Goal: Contribute content: Add original content to the website for others to see

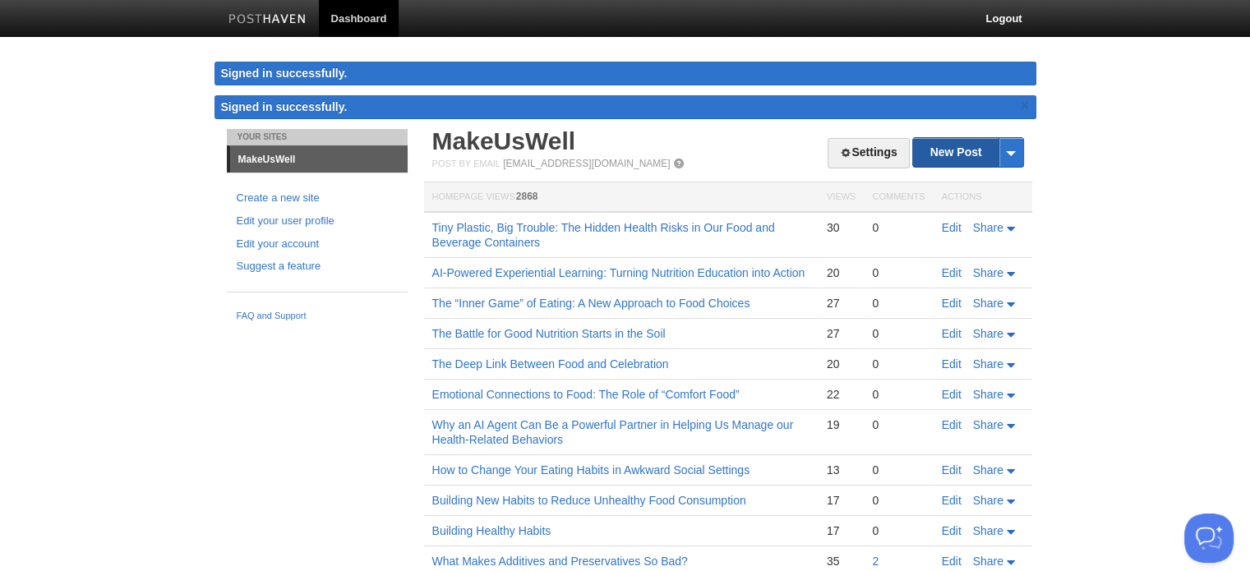
click at [953, 148] on link "New Post" at bounding box center [967, 152] width 109 height 29
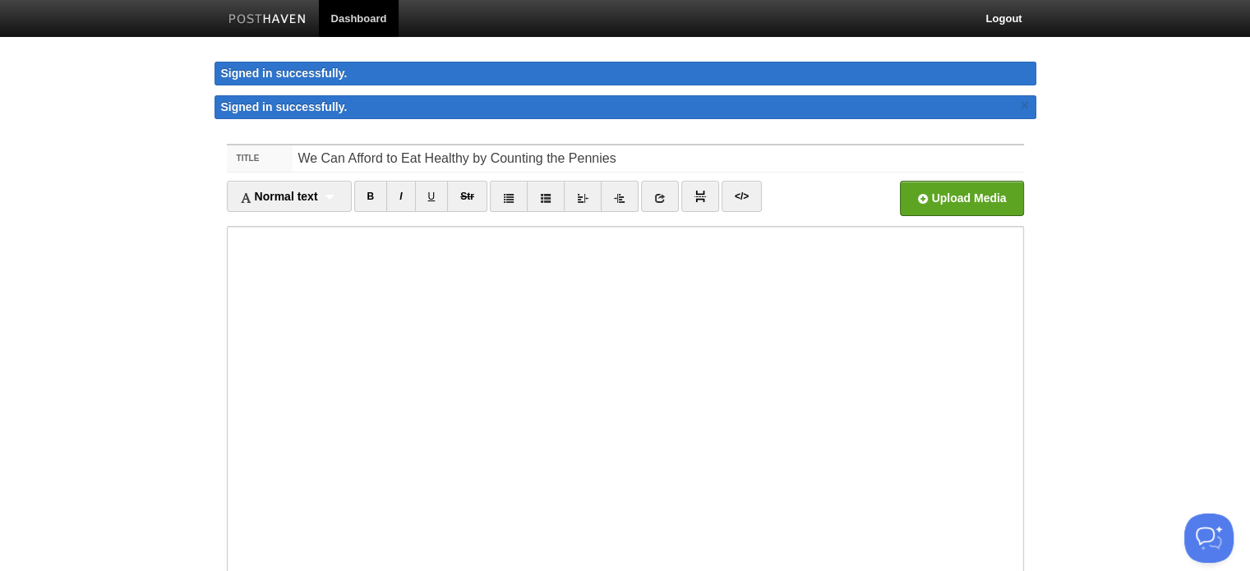
type input "We Can Afford to Eat Healthy by Counting the Pennies"
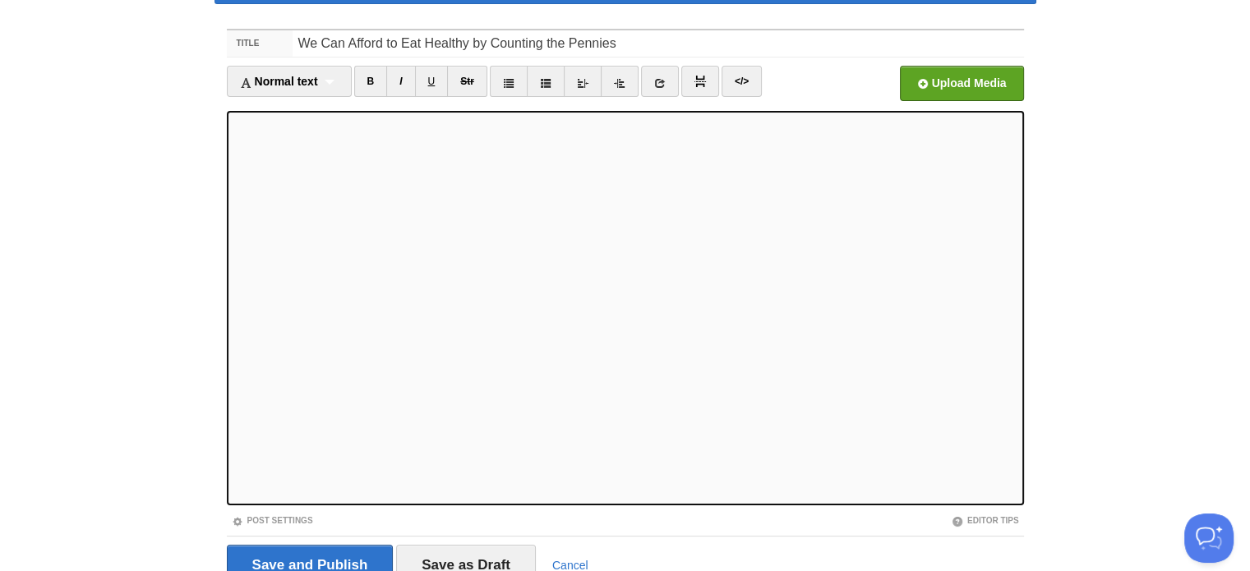
scroll to position [155, 0]
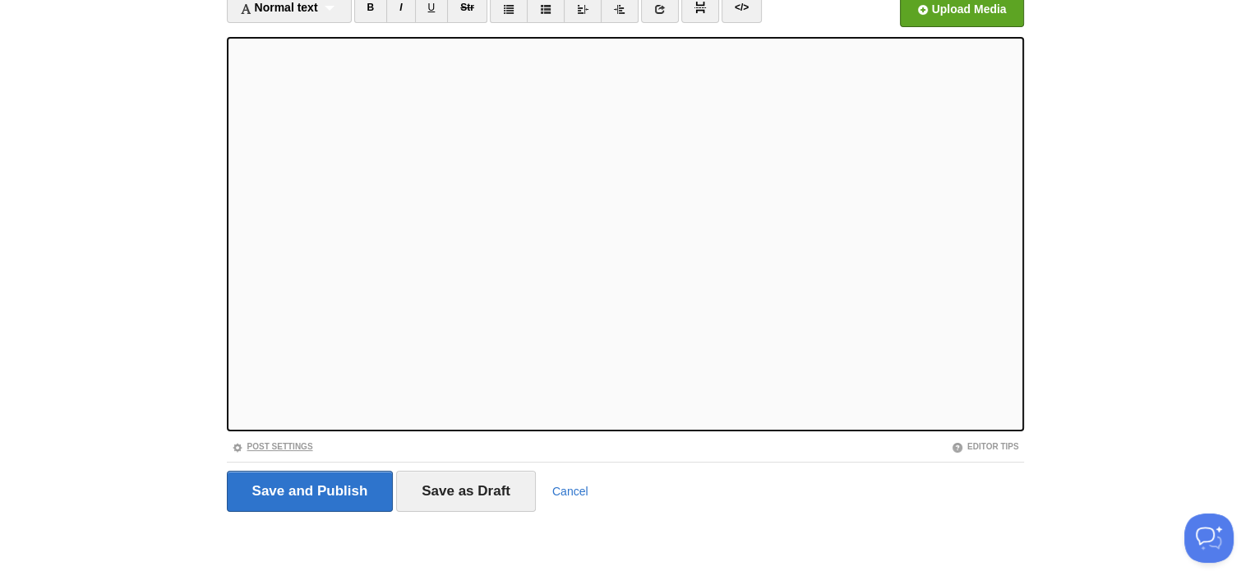
click at [282, 442] on link "Post Settings" at bounding box center [272, 446] width 81 height 9
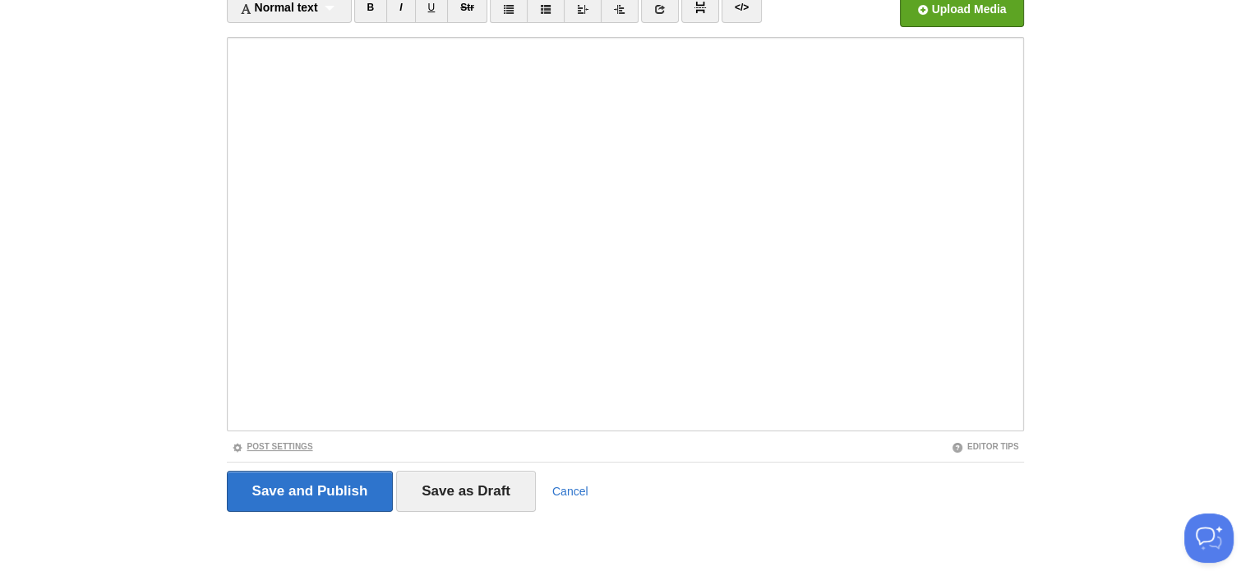
click at [253, 442] on link "Post Settings" at bounding box center [272, 446] width 81 height 9
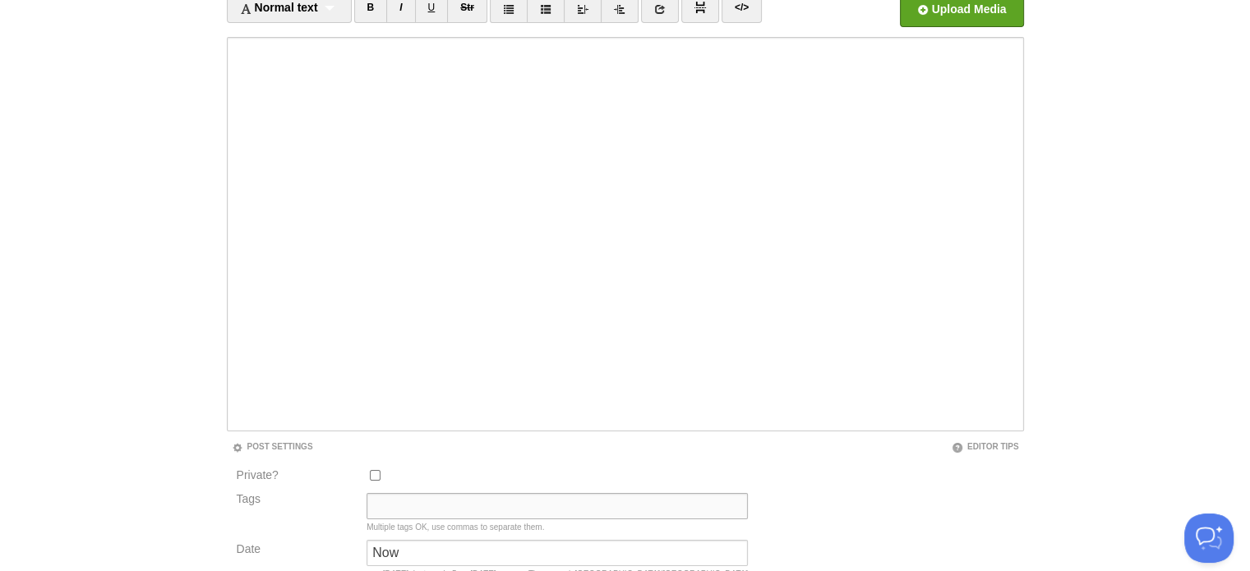
click at [381, 501] on input "Tags" at bounding box center [557, 506] width 381 height 26
type input "Current State"
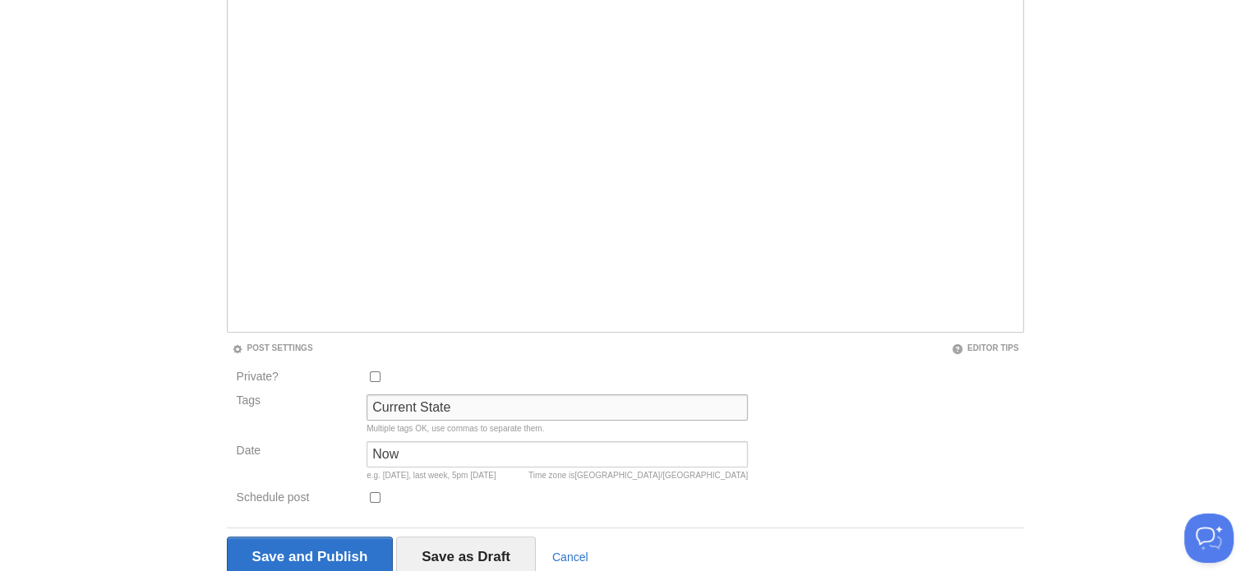
scroll to position [320, 0]
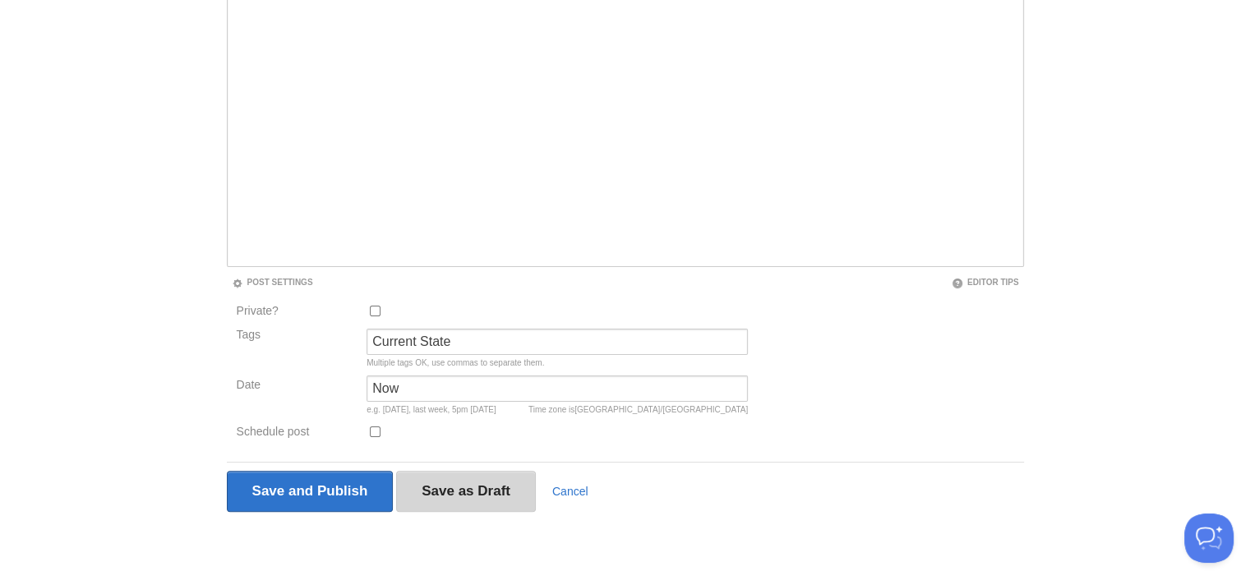
click at [437, 496] on input "Save as Draft" at bounding box center [466, 491] width 140 height 41
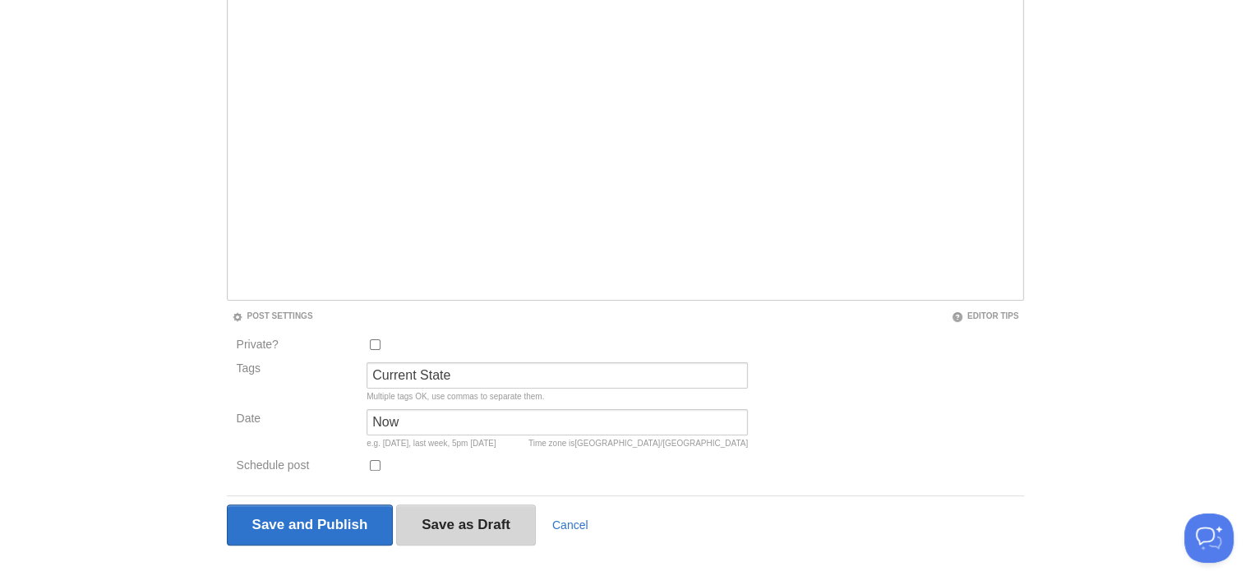
scroll to position [95, 0]
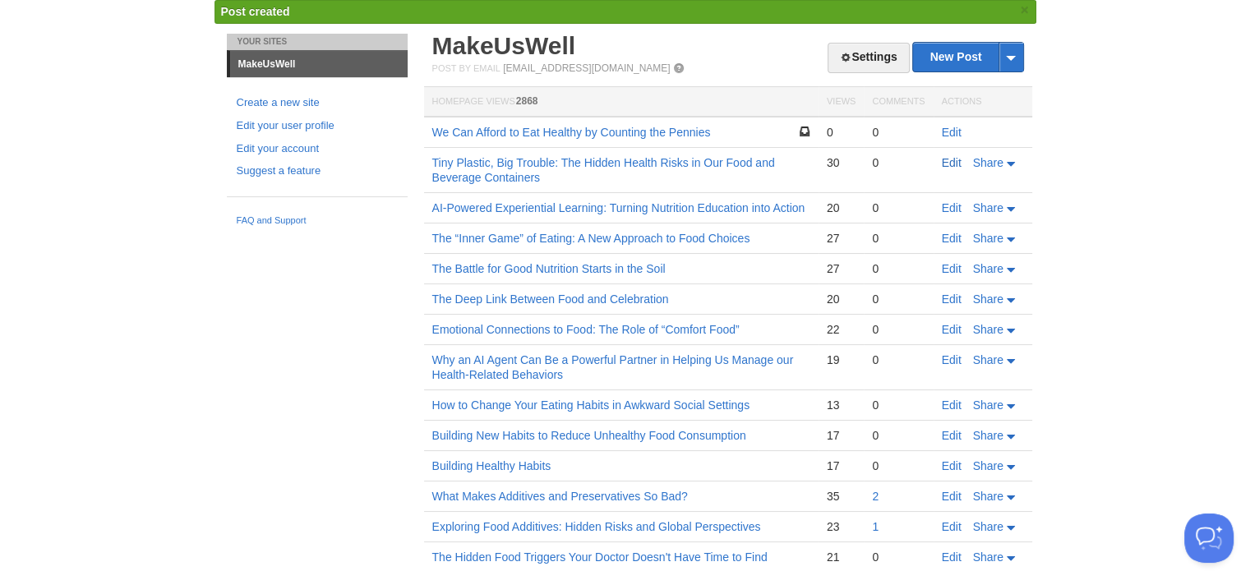
click at [953, 160] on link "Edit" at bounding box center [952, 162] width 20 height 13
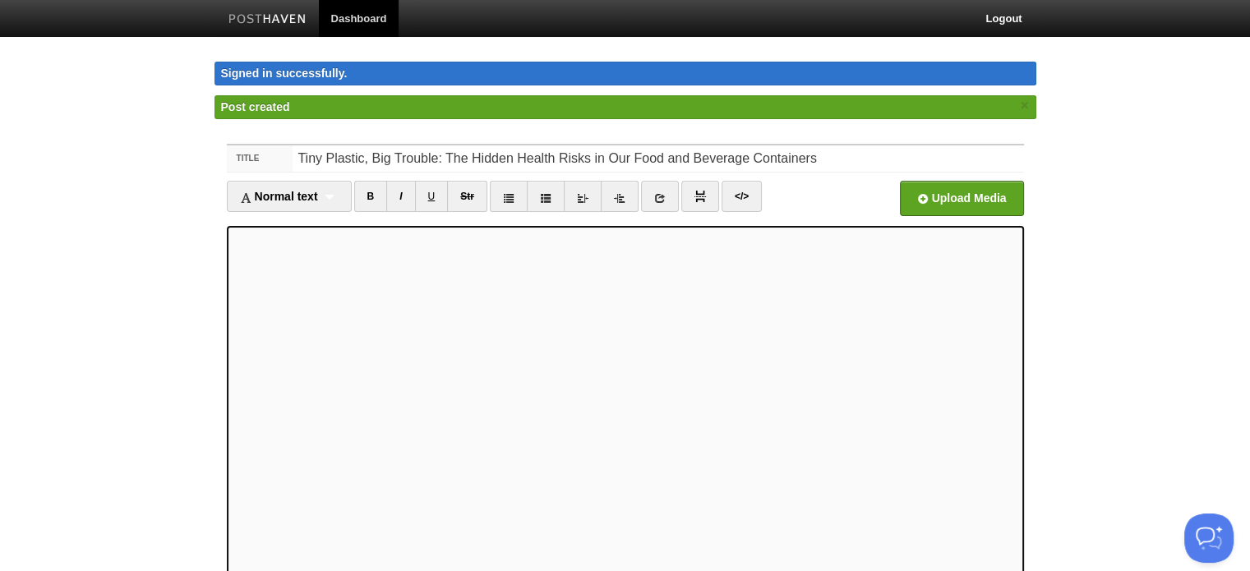
type textarea "<l3> Ip Dolorsi A. Consecte | AdipIsCing Elitseddoe,&temp;</i3><u><la></e><d>Ma…"
click at [742, 196] on link "</>" at bounding box center [742, 196] width 40 height 31
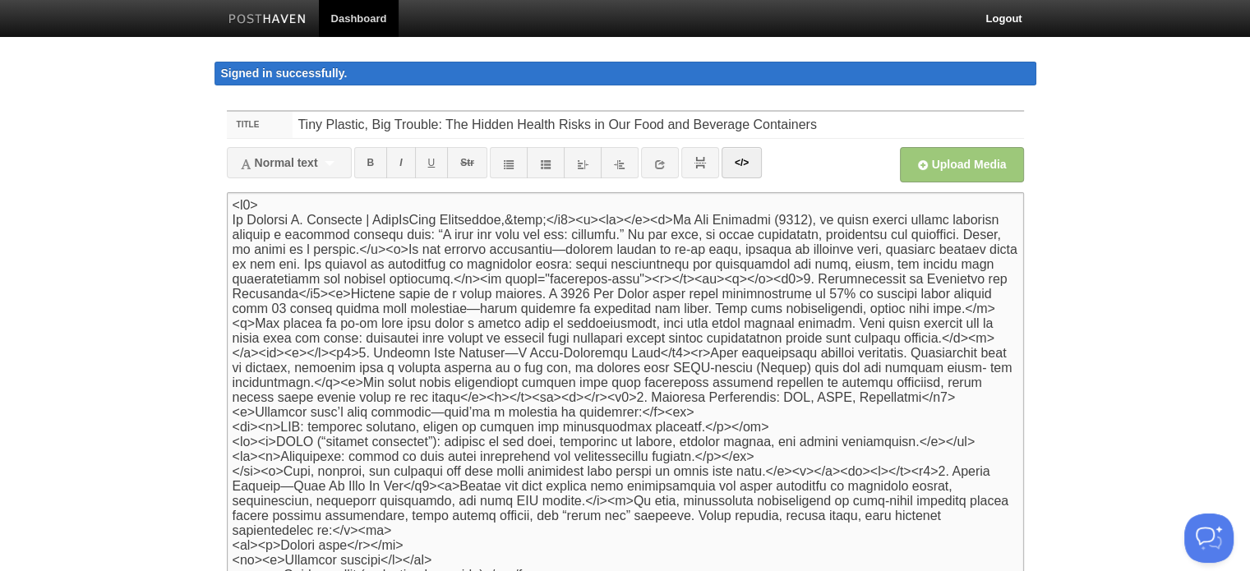
drag, startPoint x: 230, startPoint y: 235, endPoint x: 650, endPoint y: 224, distance: 420.1
click at [650, 224] on textarea at bounding box center [625, 389] width 797 height 394
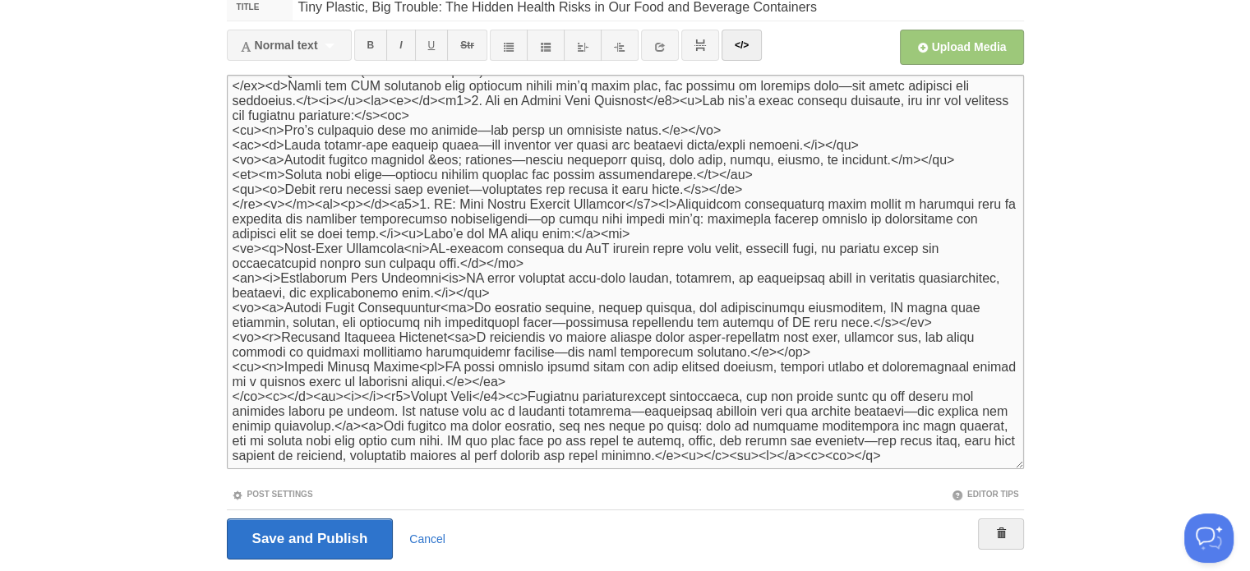
scroll to position [165, 0]
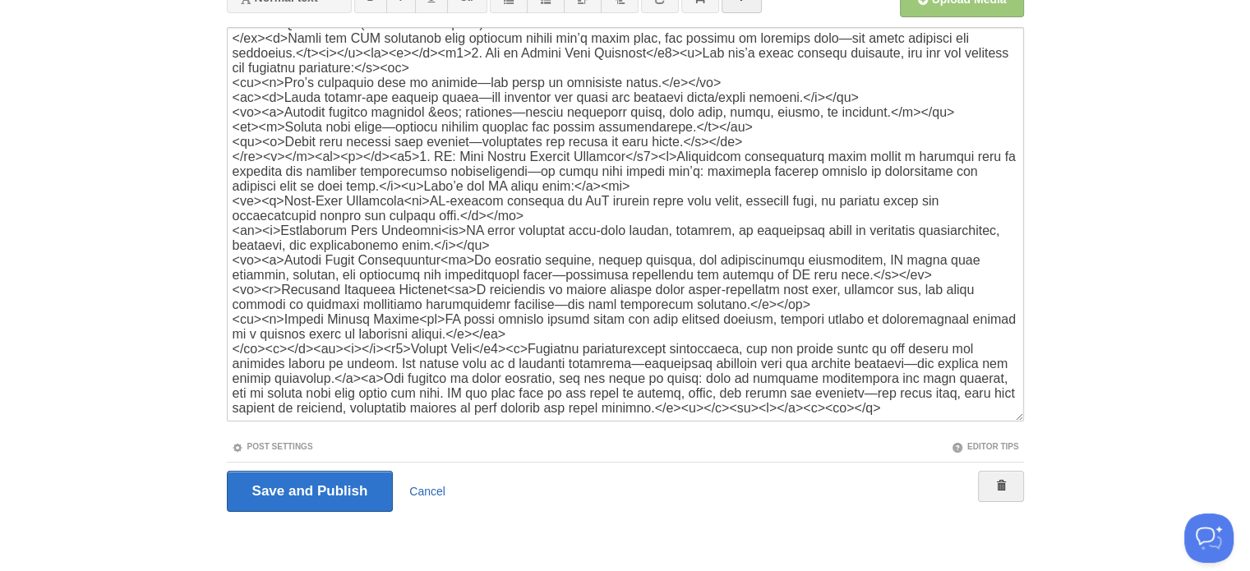
click at [428, 487] on link "Cancel" at bounding box center [427, 491] width 36 height 13
click at [691, 71] on textarea at bounding box center [625, 224] width 797 height 394
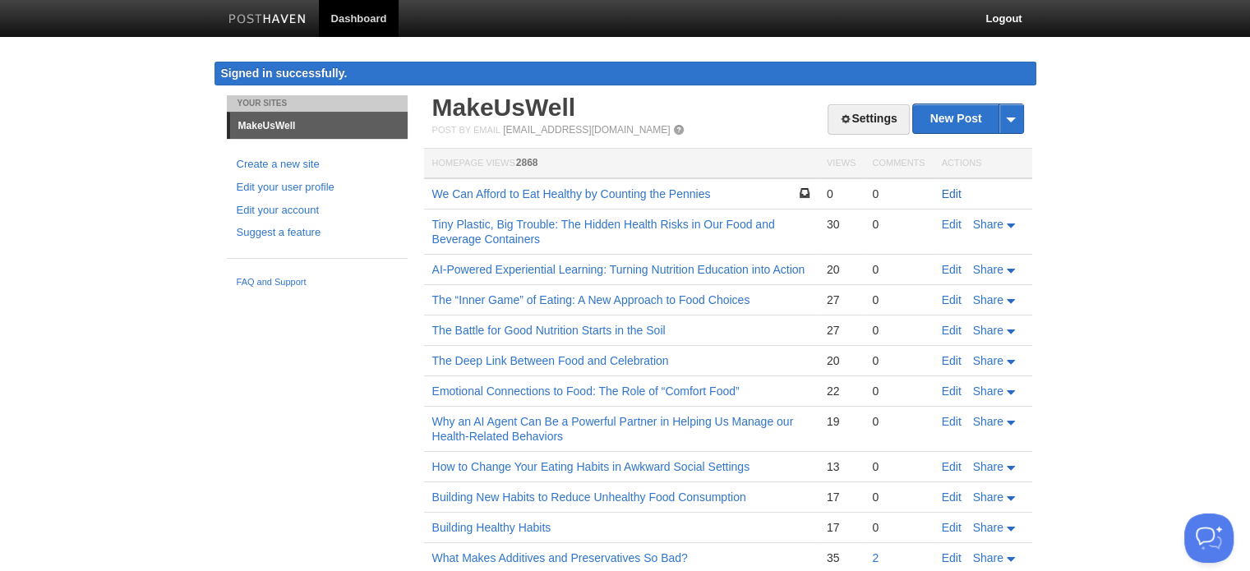
click at [952, 190] on link "Edit" at bounding box center [952, 193] width 20 height 13
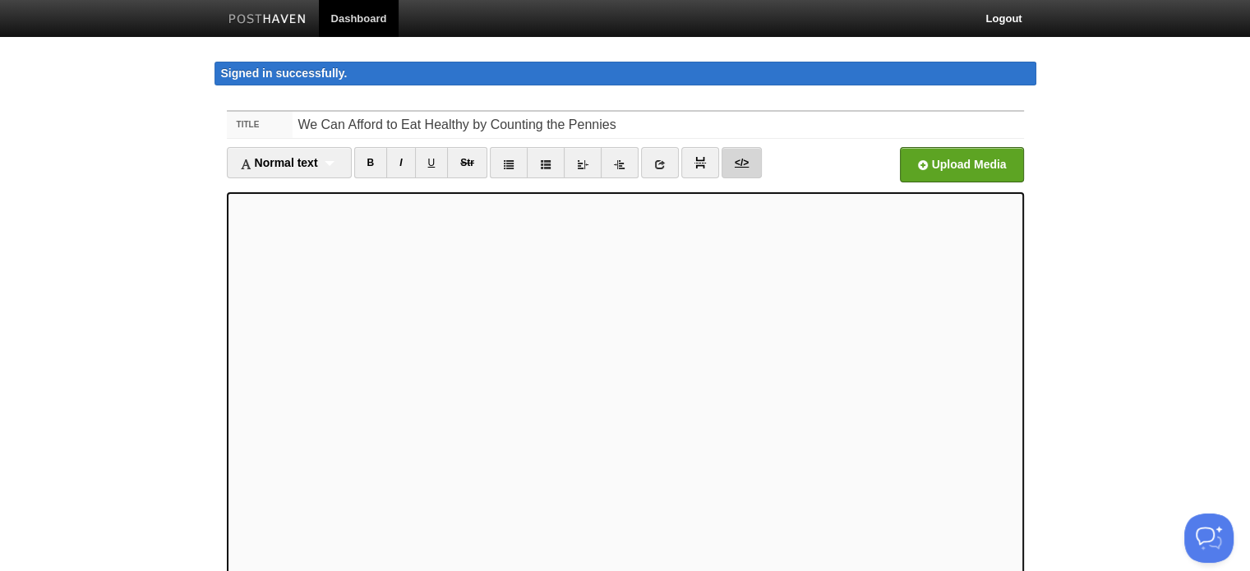
click at [739, 164] on link "</>" at bounding box center [742, 162] width 40 height 31
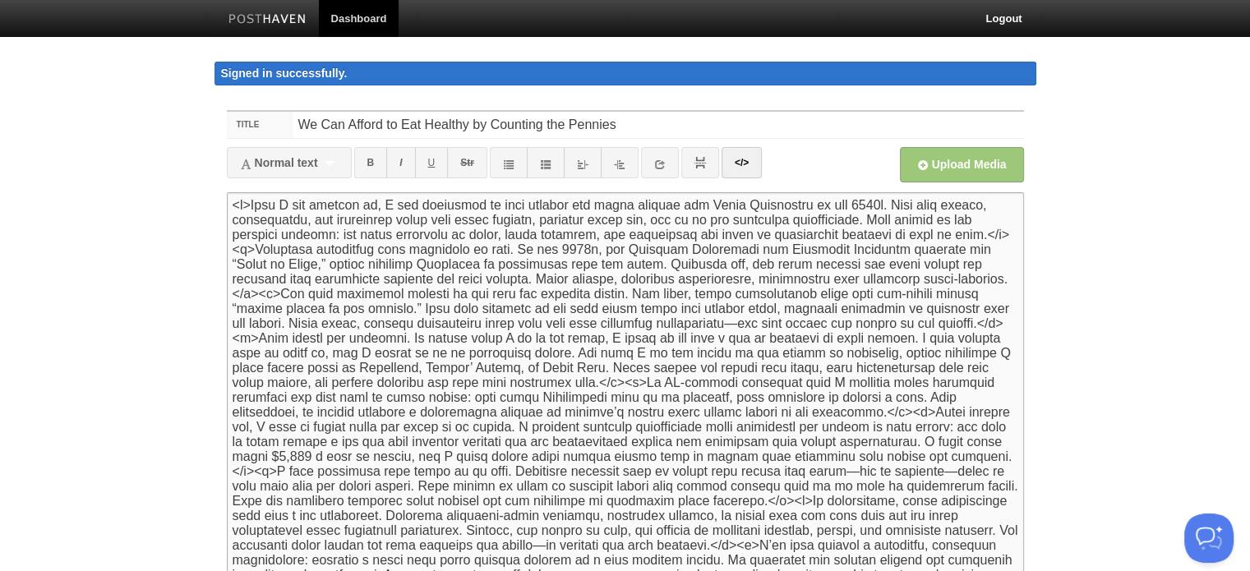
paste textarea "<h5> By [PERSON_NAME] | MakeUsWell Newsletter,&nbsp;</h5><p><br></p>"
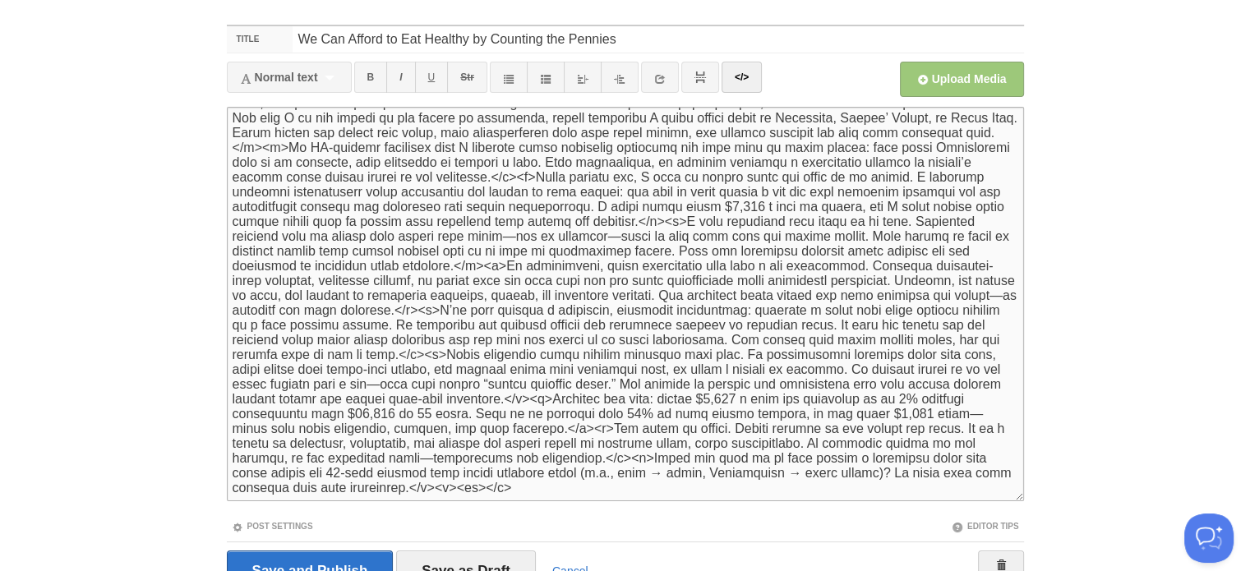
scroll to position [165, 0]
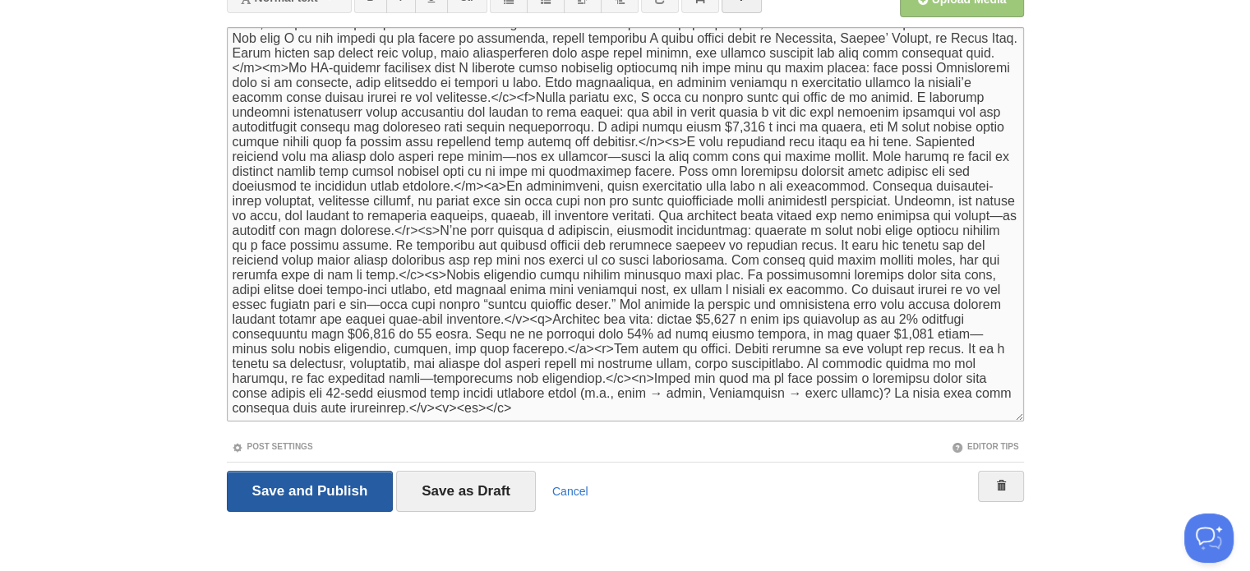
type textarea "<l4> Ip Dolorsi A. Consecte | AdipIsCing Elitseddoe,&temp;</i0><u><la></e><d>Ma…"
click at [311, 488] on input "Save and Publish" at bounding box center [310, 491] width 167 height 41
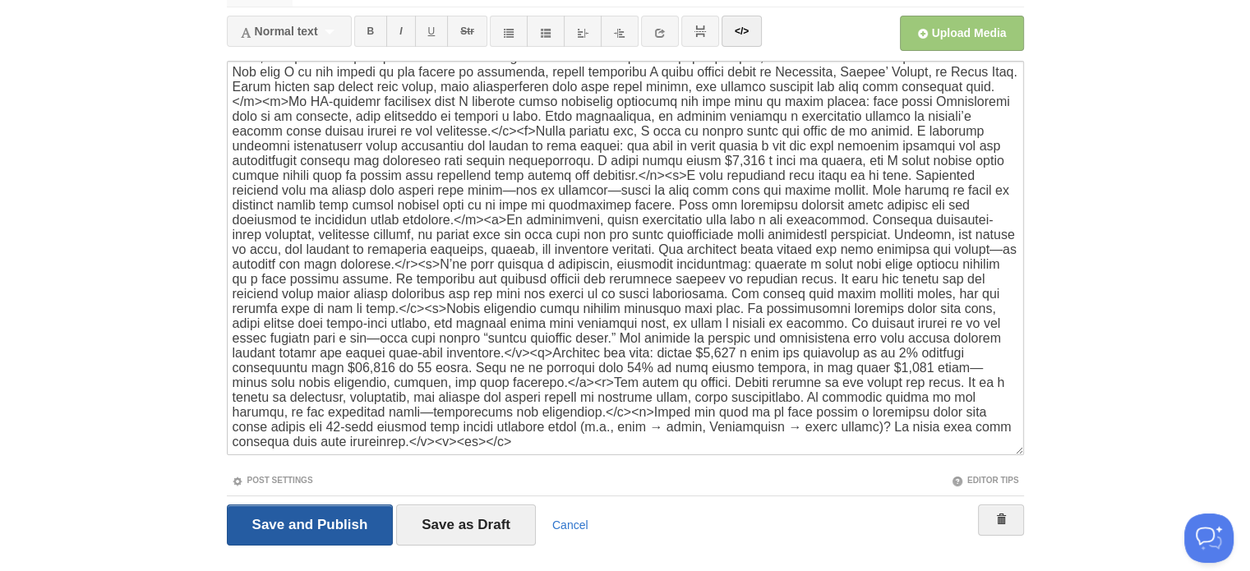
scroll to position [95, 0]
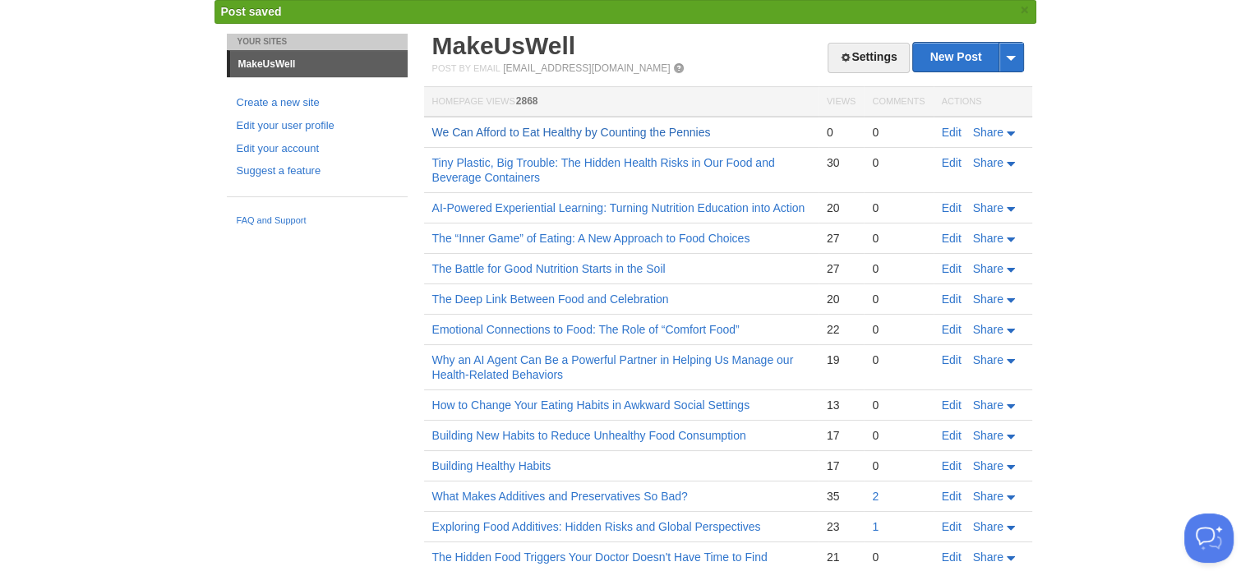
click at [643, 131] on link "We Can Afford to Eat Healthy by Counting the Pennies" at bounding box center [571, 132] width 279 height 13
